Goal: Navigation & Orientation: Find specific page/section

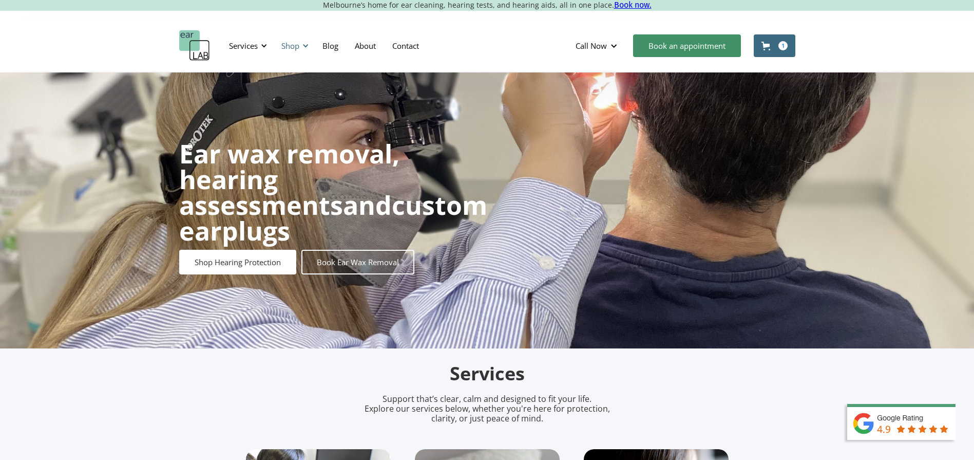
click at [287, 46] on div "Shop" at bounding box center [290, 46] width 18 height 10
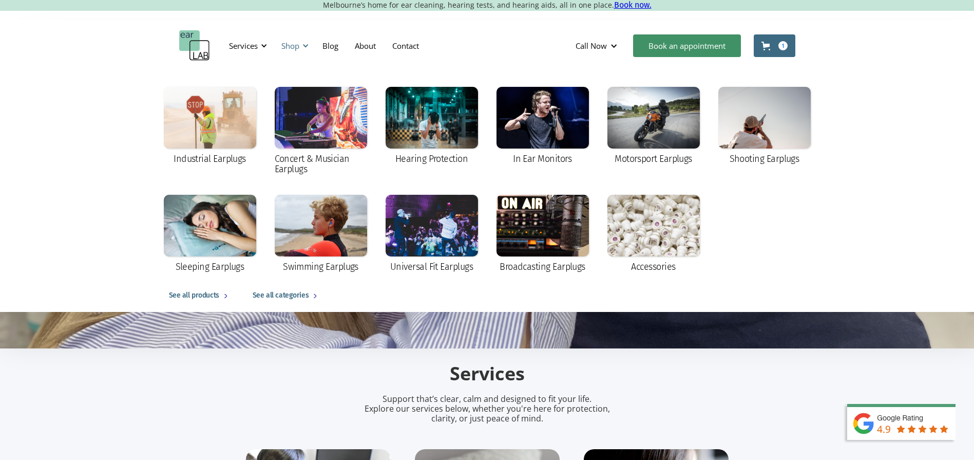
click at [287, 46] on div "Shop" at bounding box center [290, 46] width 18 height 10
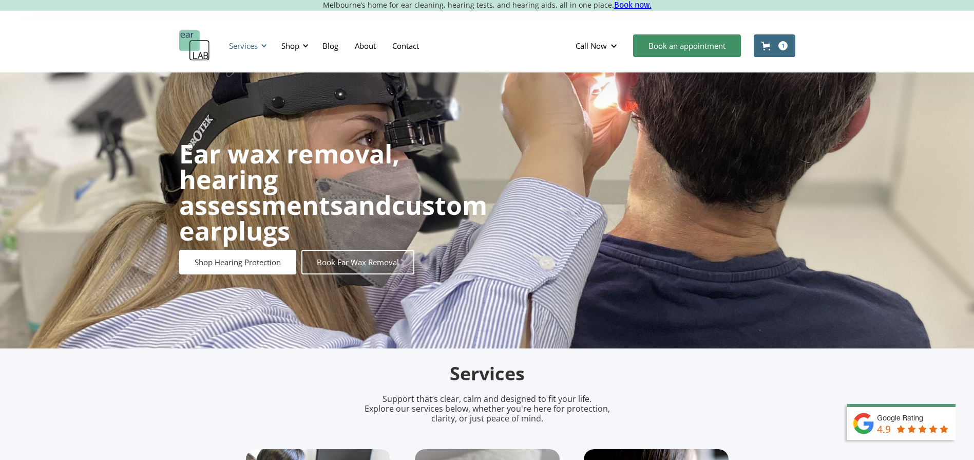
click at [241, 52] on div "Services" at bounding box center [246, 45] width 47 height 31
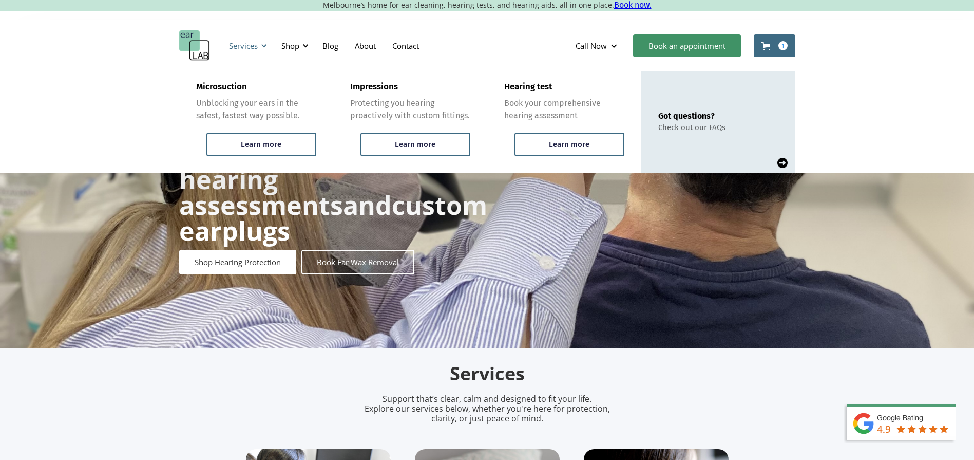
click at [241, 52] on div "Services" at bounding box center [246, 45] width 47 height 31
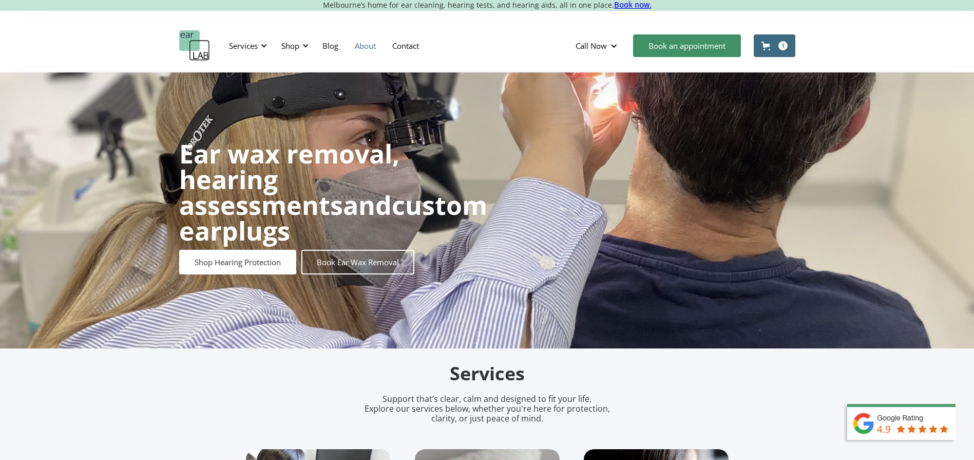
click at [373, 45] on link "About" at bounding box center [365, 46] width 37 height 30
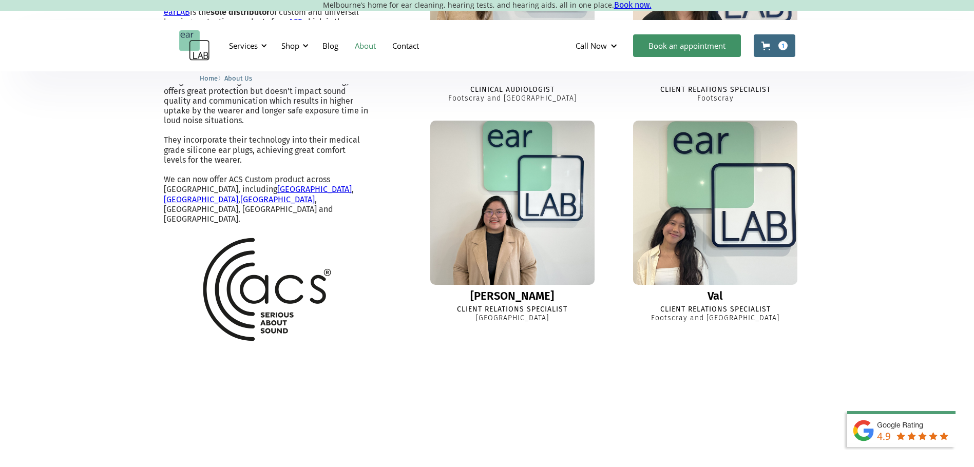
scroll to position [941, 0]
